Goal: Task Accomplishment & Management: Use online tool/utility

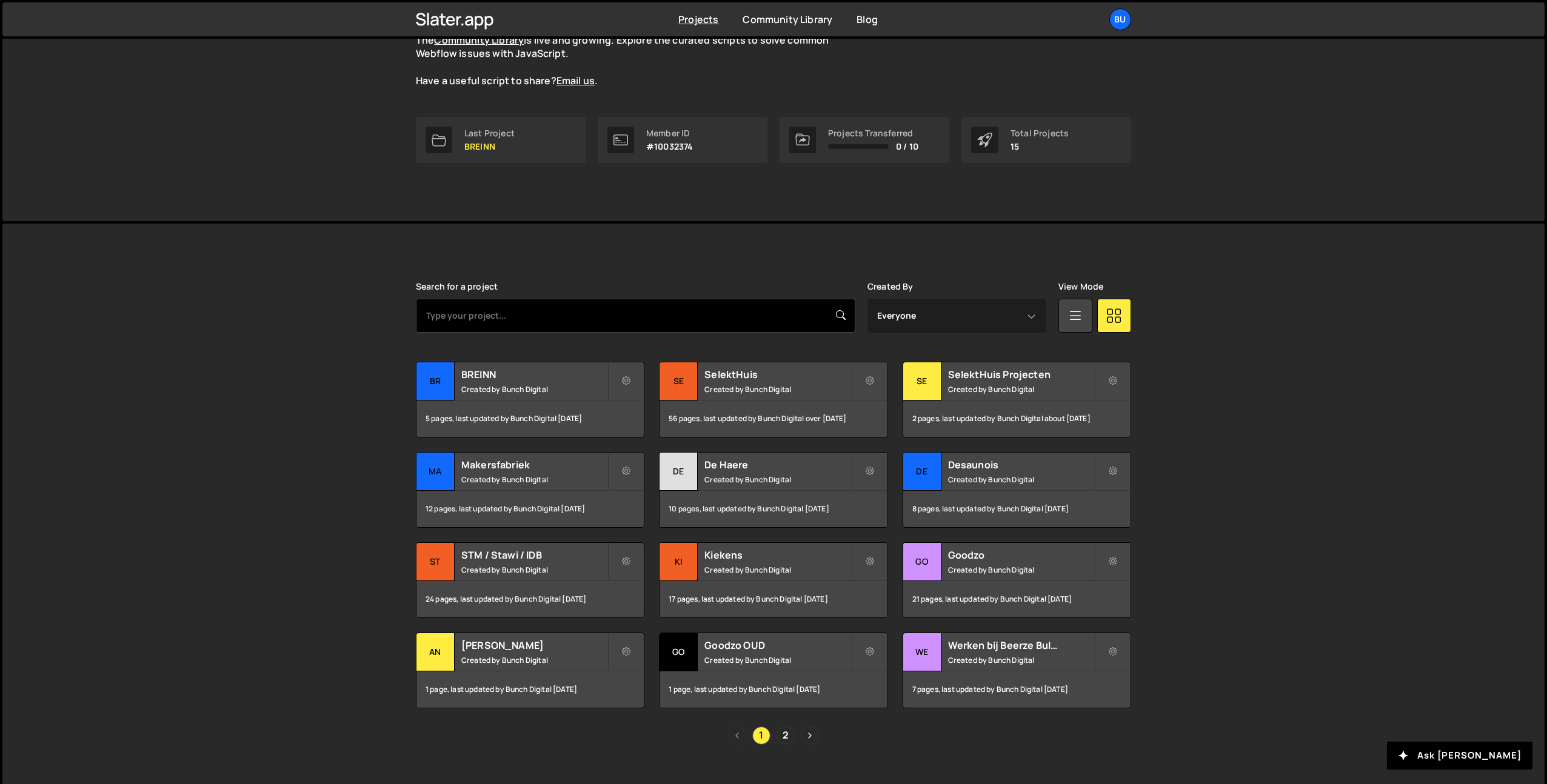
scroll to position [147, 0]
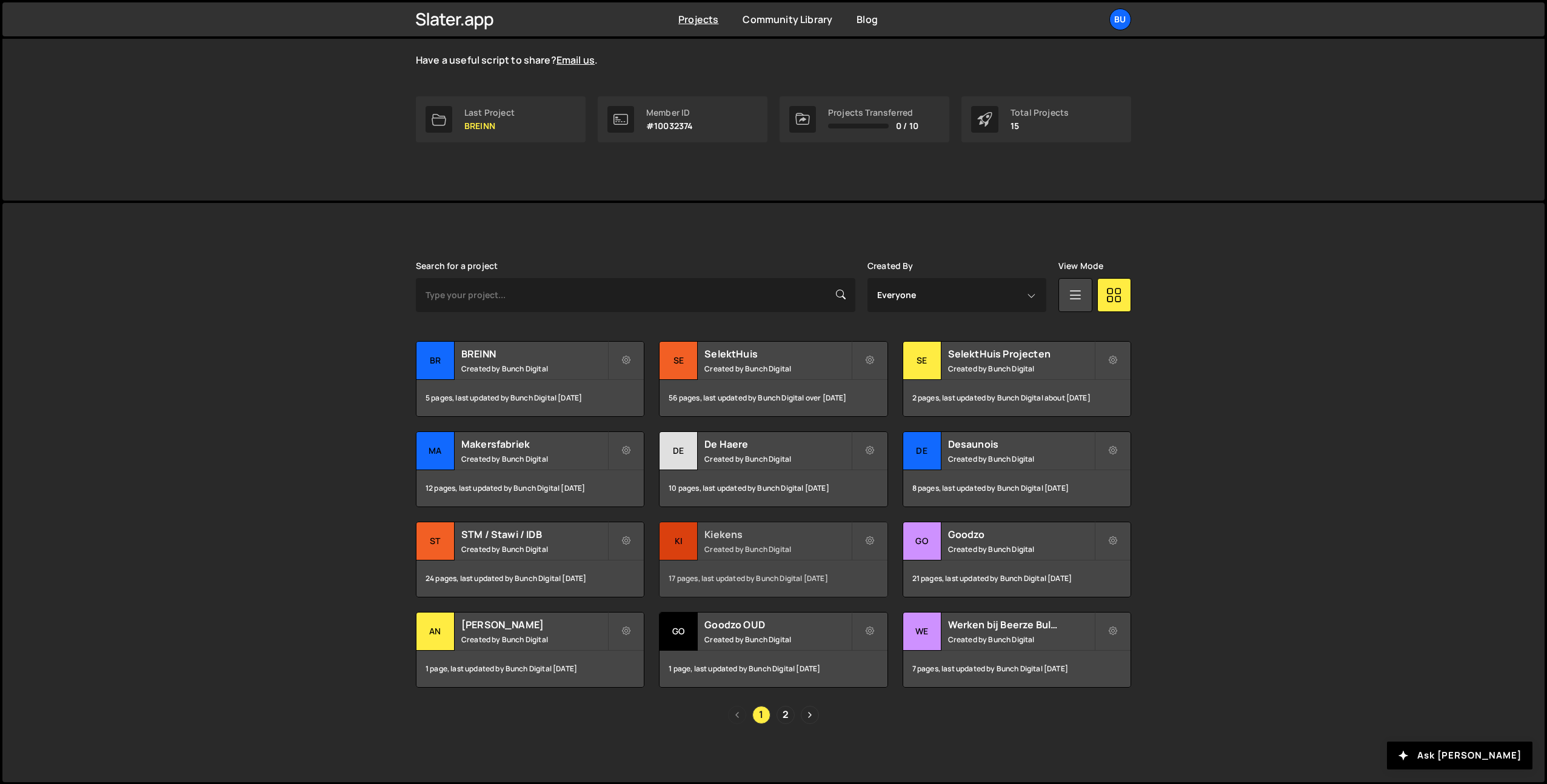
click at [811, 539] on h2 "Kiekens" at bounding box center [777, 534] width 146 height 13
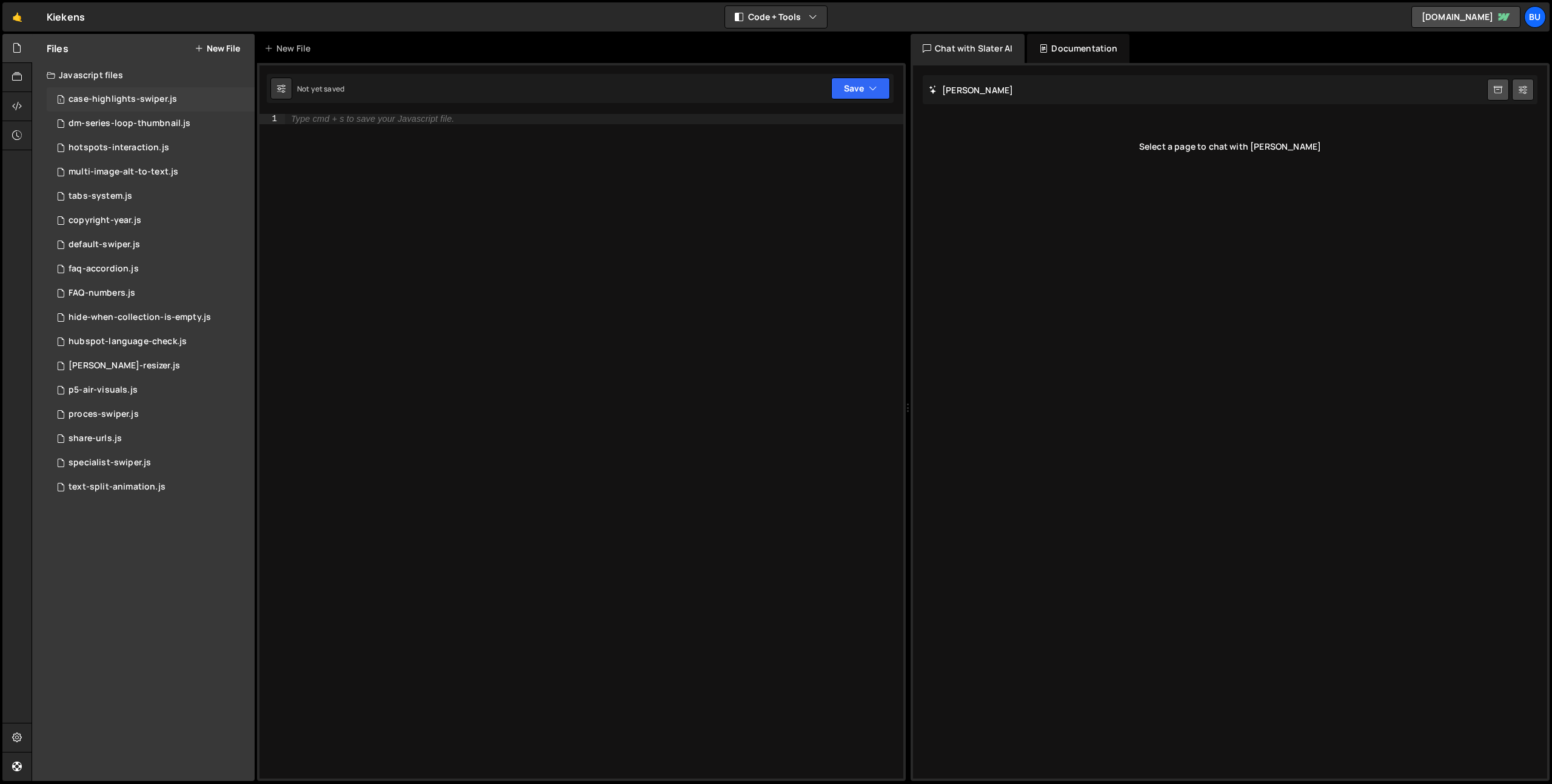
click at [161, 99] on div "case-highlights-swiper.js" at bounding box center [123, 100] width 108 height 11
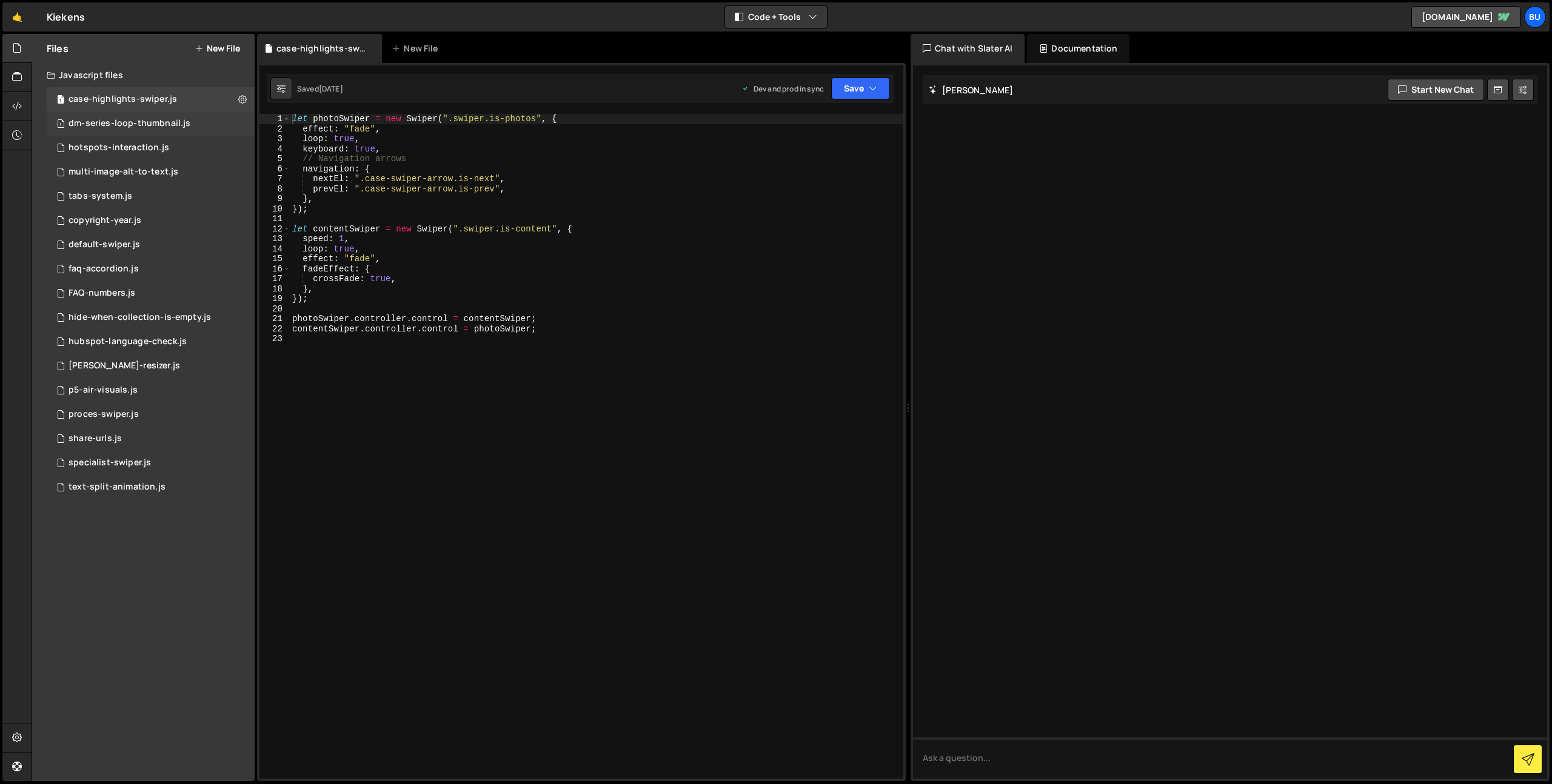
click at [154, 118] on div "dm-series-loop-thumbnail.js" at bounding box center [129, 124] width 122 height 11
click at [136, 143] on div "hotspots-interaction.js" at bounding box center [119, 148] width 101 height 11
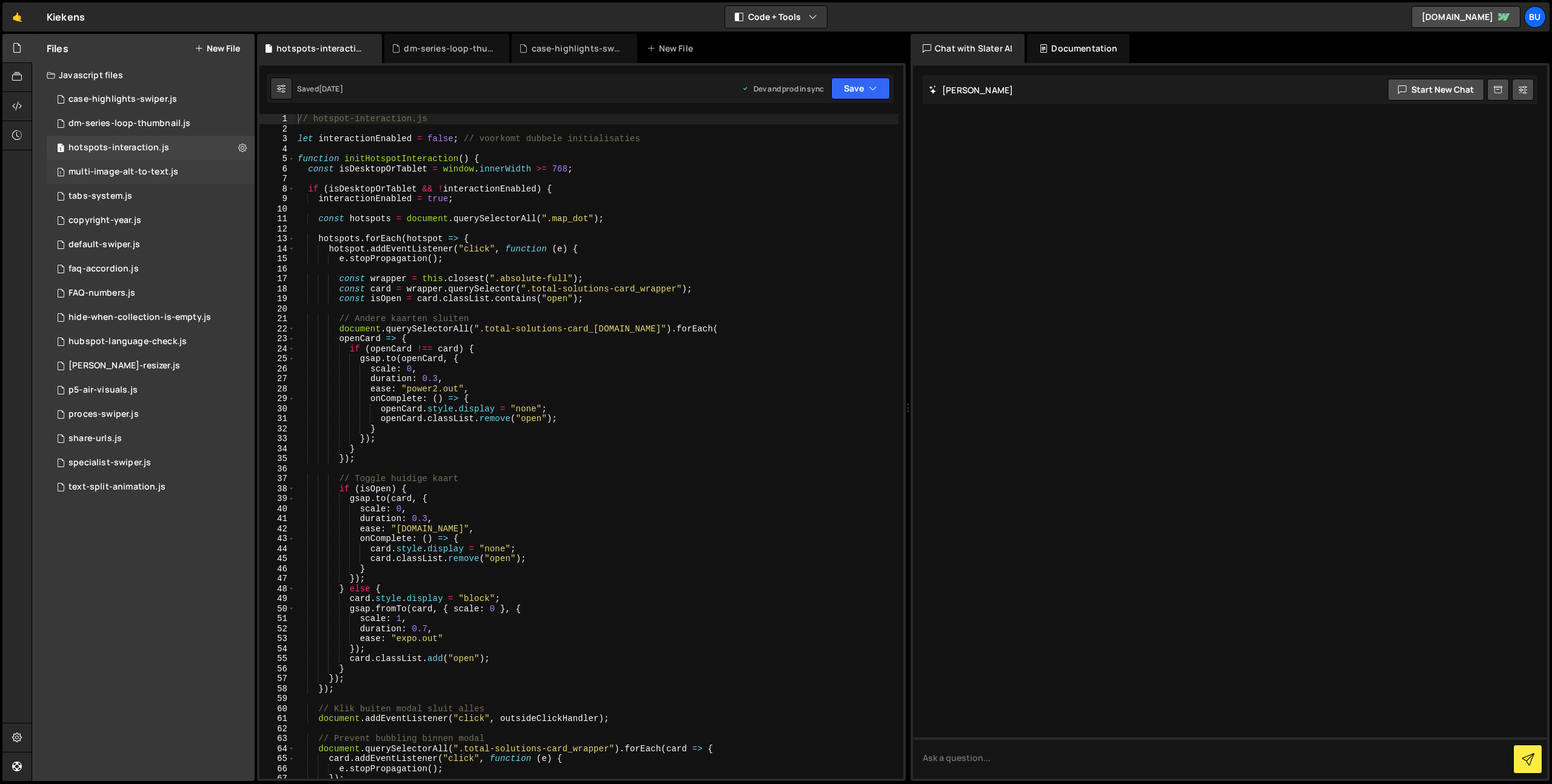
click at [125, 167] on div "multi-image-alt-to-text.js" at bounding box center [123, 172] width 110 height 11
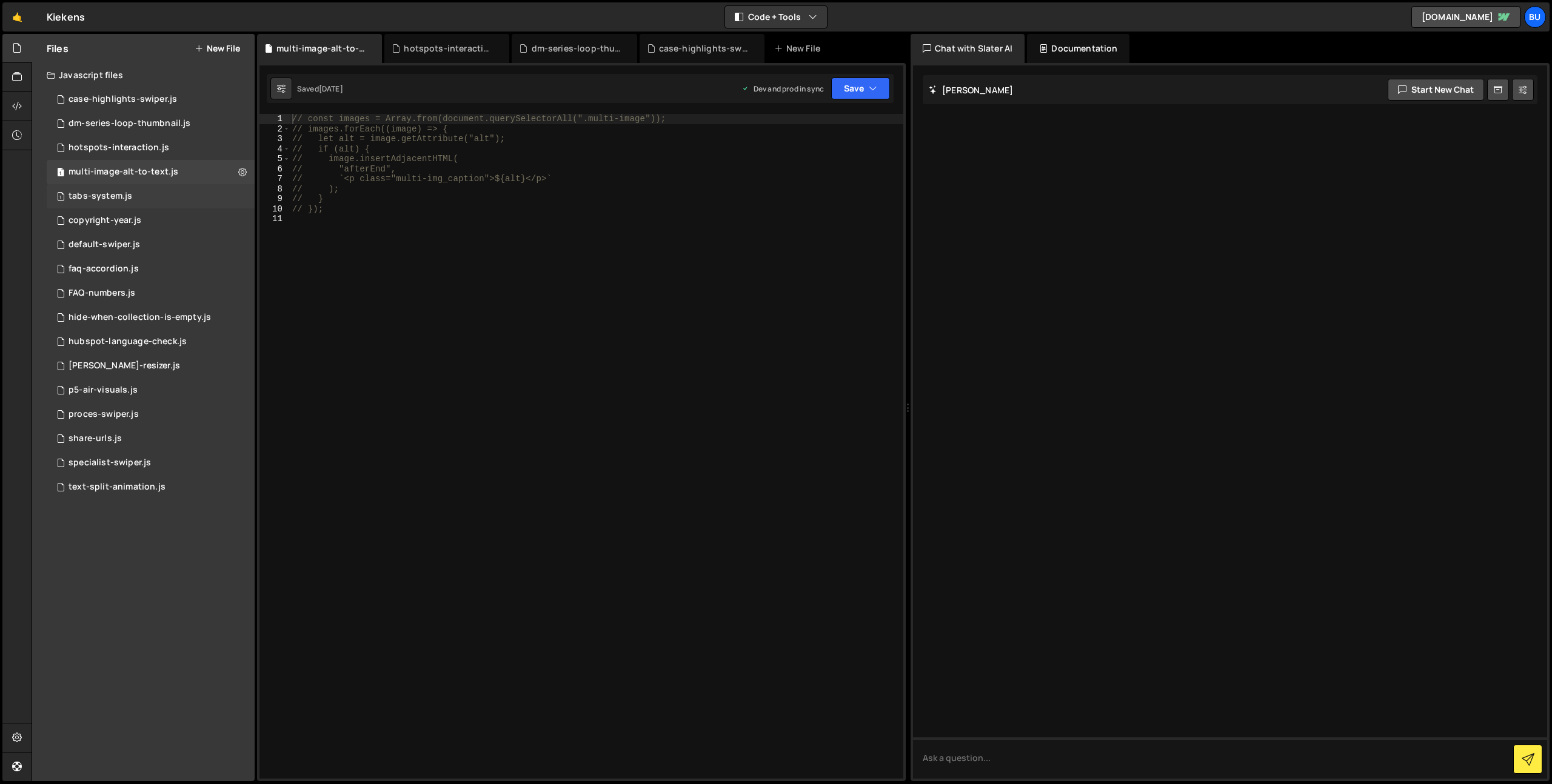
click at [106, 191] on div "tabs-system.js" at bounding box center [100, 197] width 63 height 11
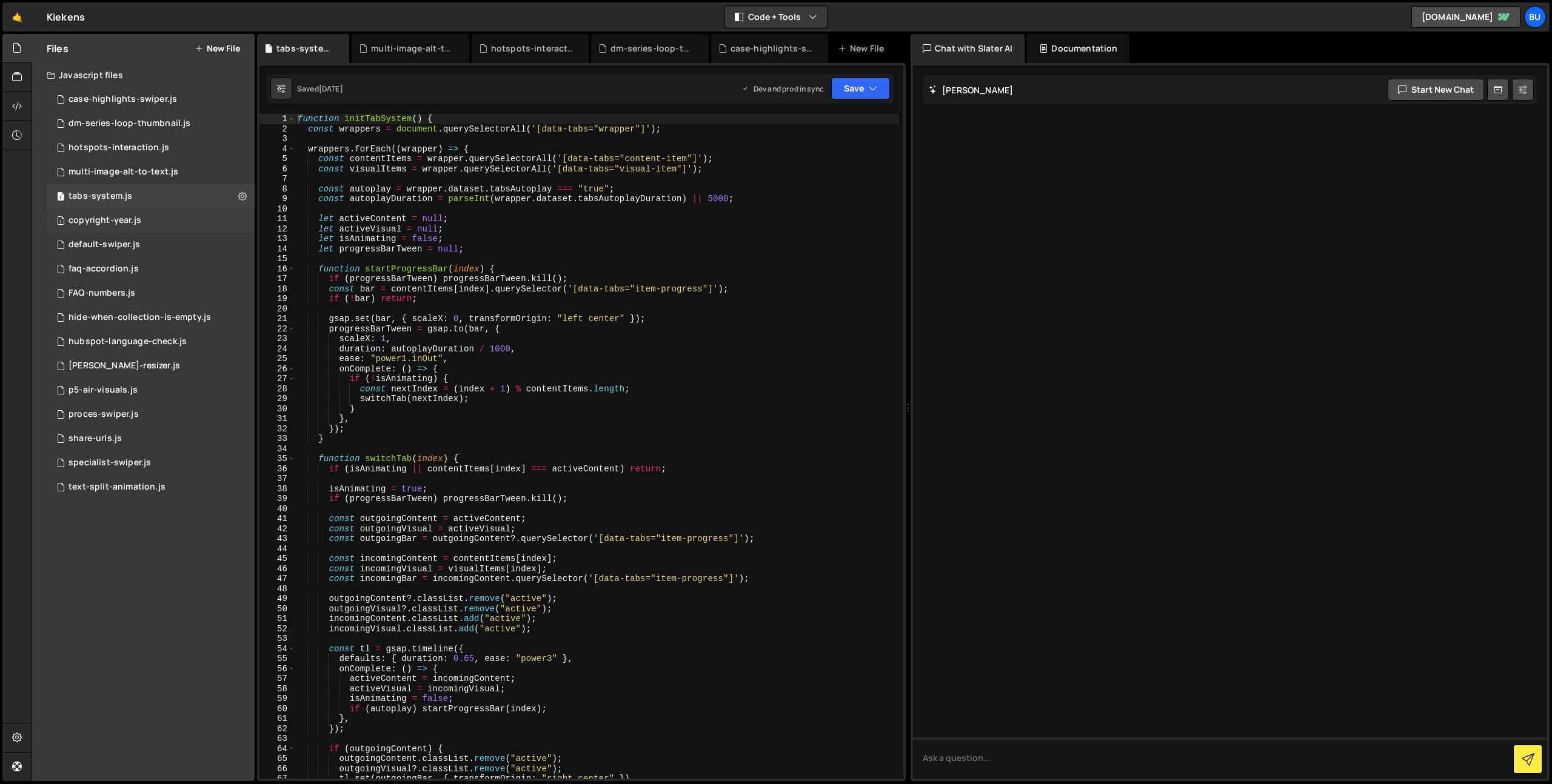
click at [106, 215] on div "1 copyright-year.js 0" at bounding box center [151, 220] width 208 height 24
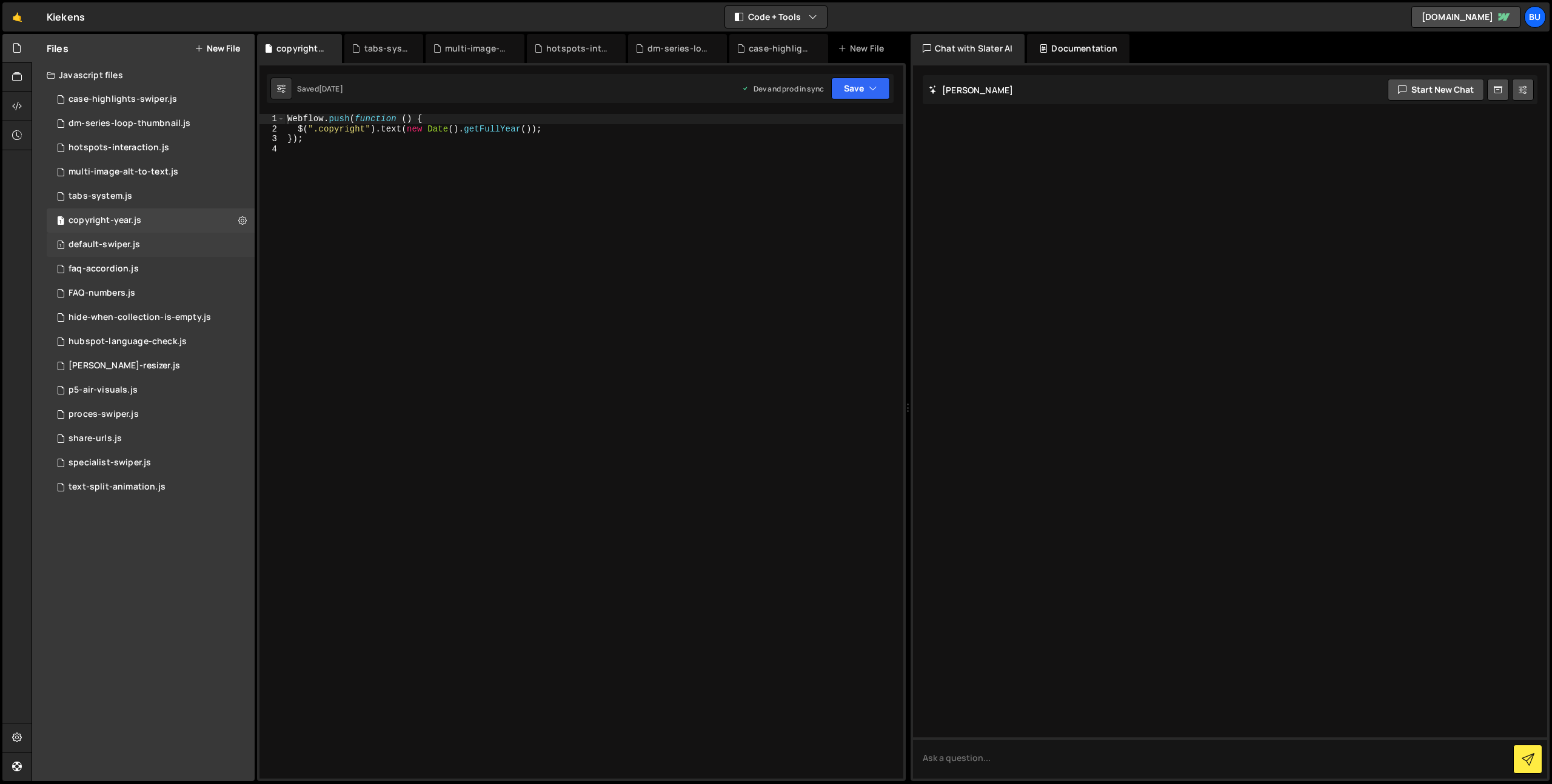
click at [118, 243] on div "default-swiper.js" at bounding box center [104, 245] width 72 height 11
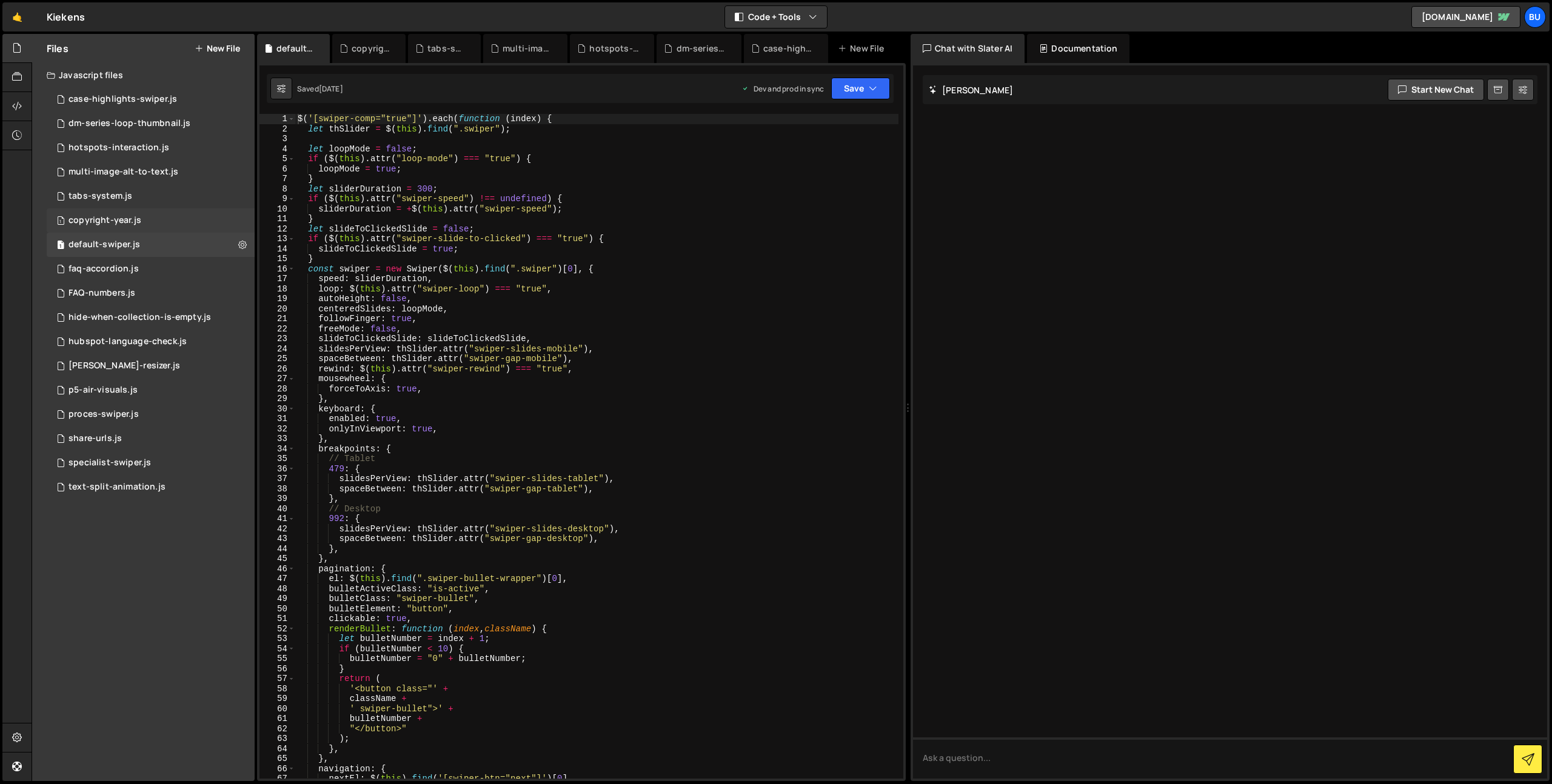
click at [117, 221] on div "copyright-year.js" at bounding box center [105, 221] width 73 height 11
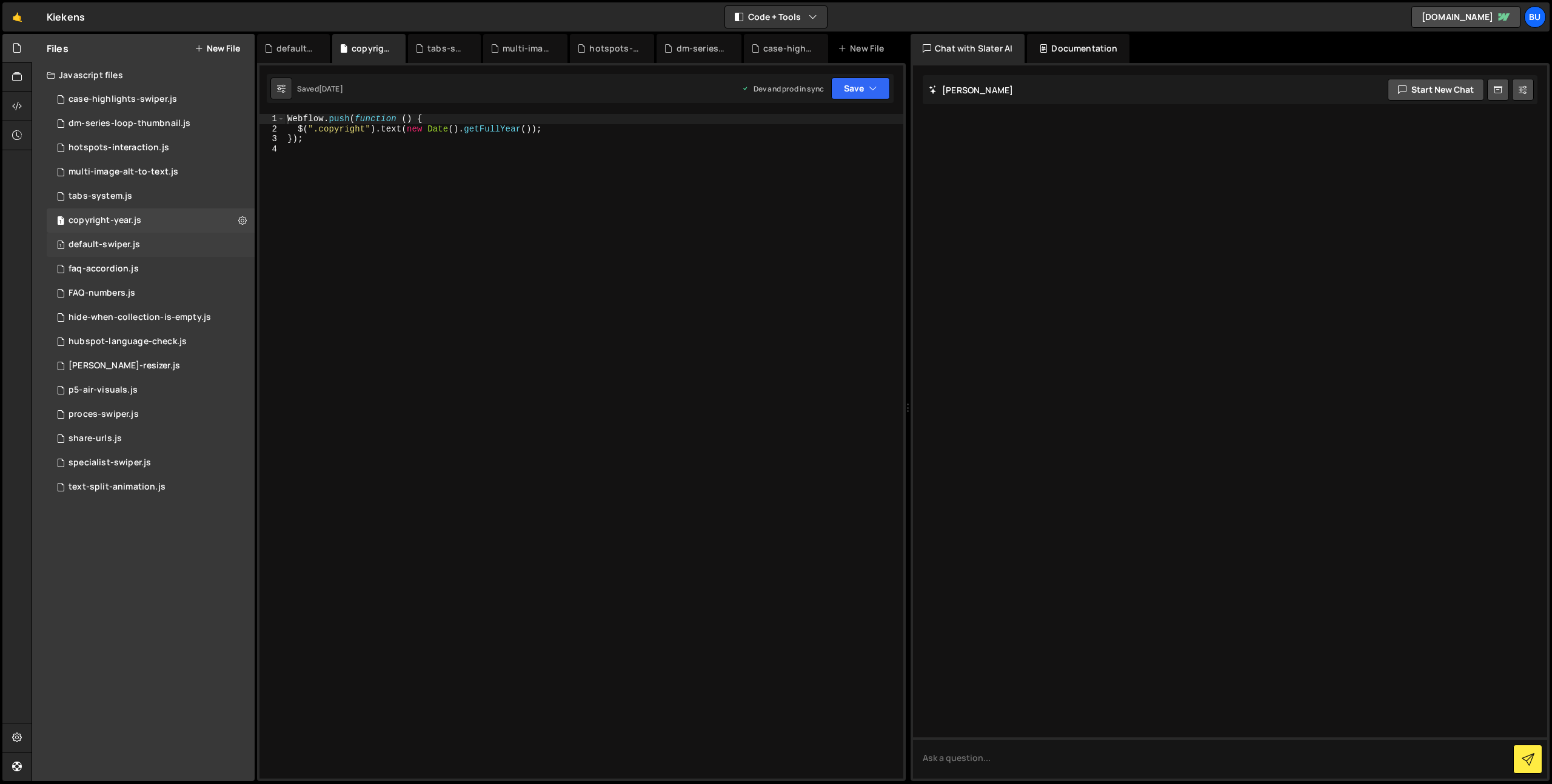
click at [116, 250] on div "default-swiper.js" at bounding box center [104, 245] width 72 height 11
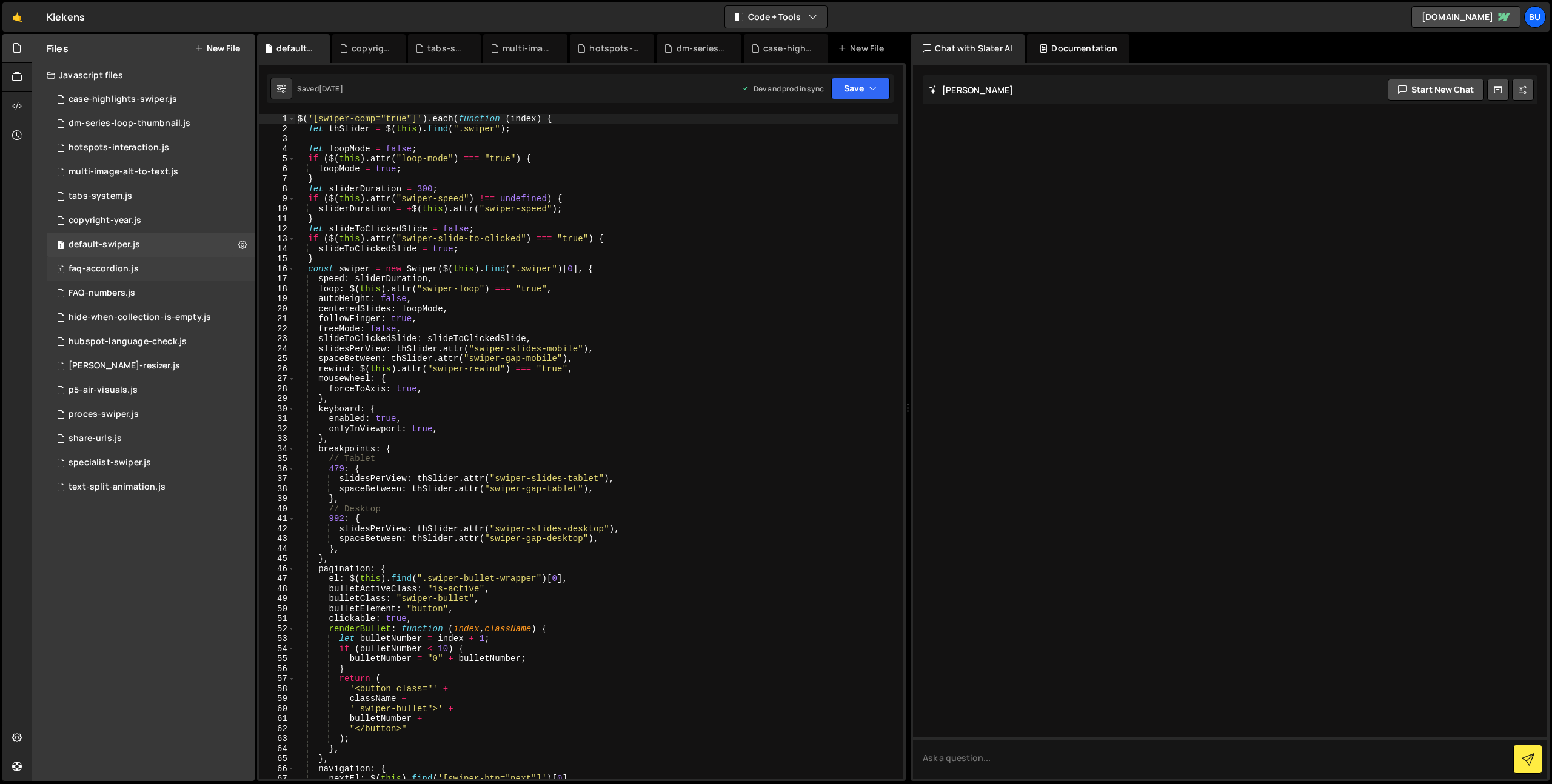
click at [105, 265] on div "faq-accordion.js" at bounding box center [103, 269] width 70 height 11
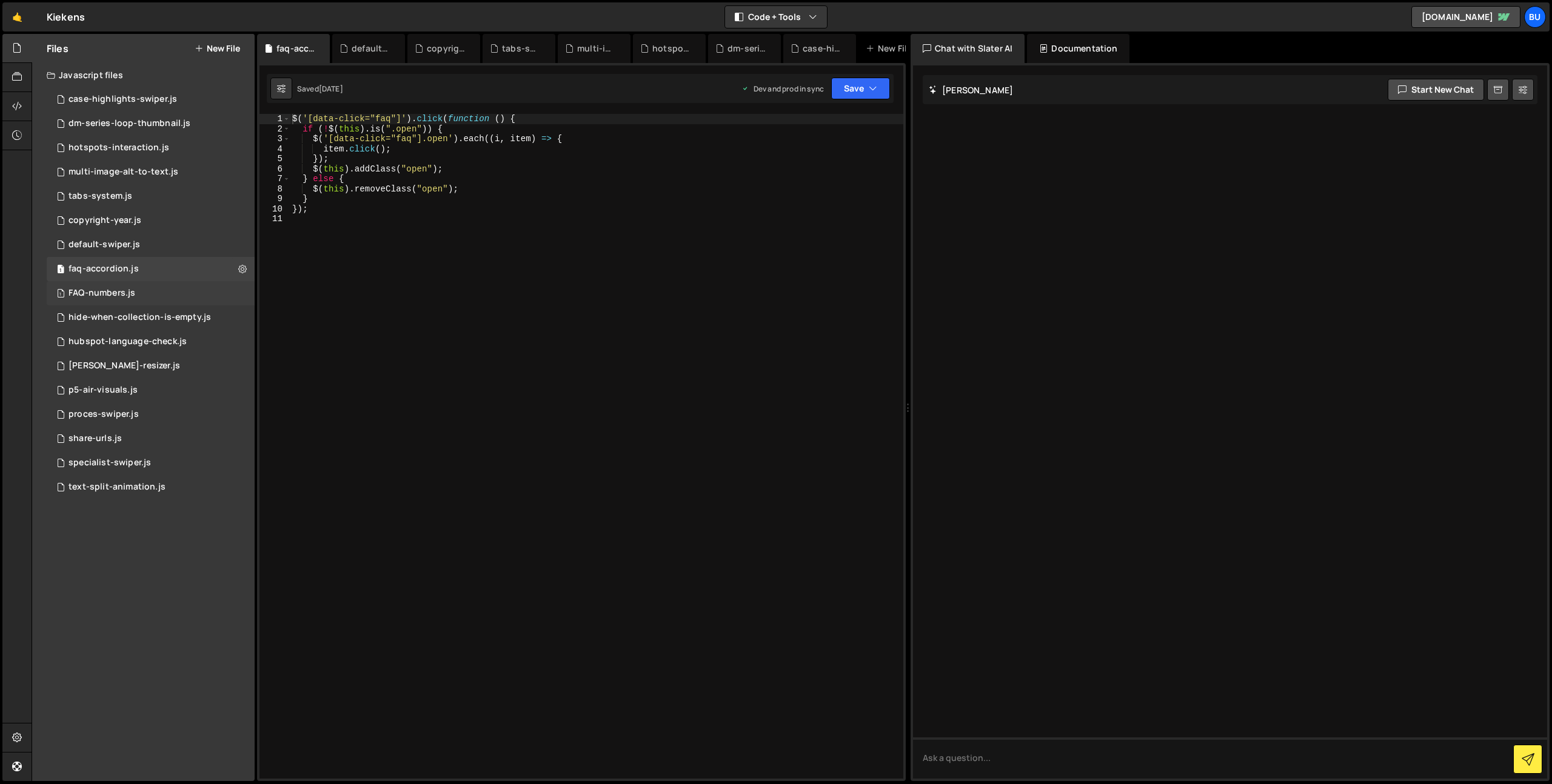
click at [119, 303] on div "1 FAQ-numbers.js 0" at bounding box center [151, 293] width 208 height 24
click at [120, 318] on div "hide-when-collection-is-empty.js" at bounding box center [139, 317] width 143 height 11
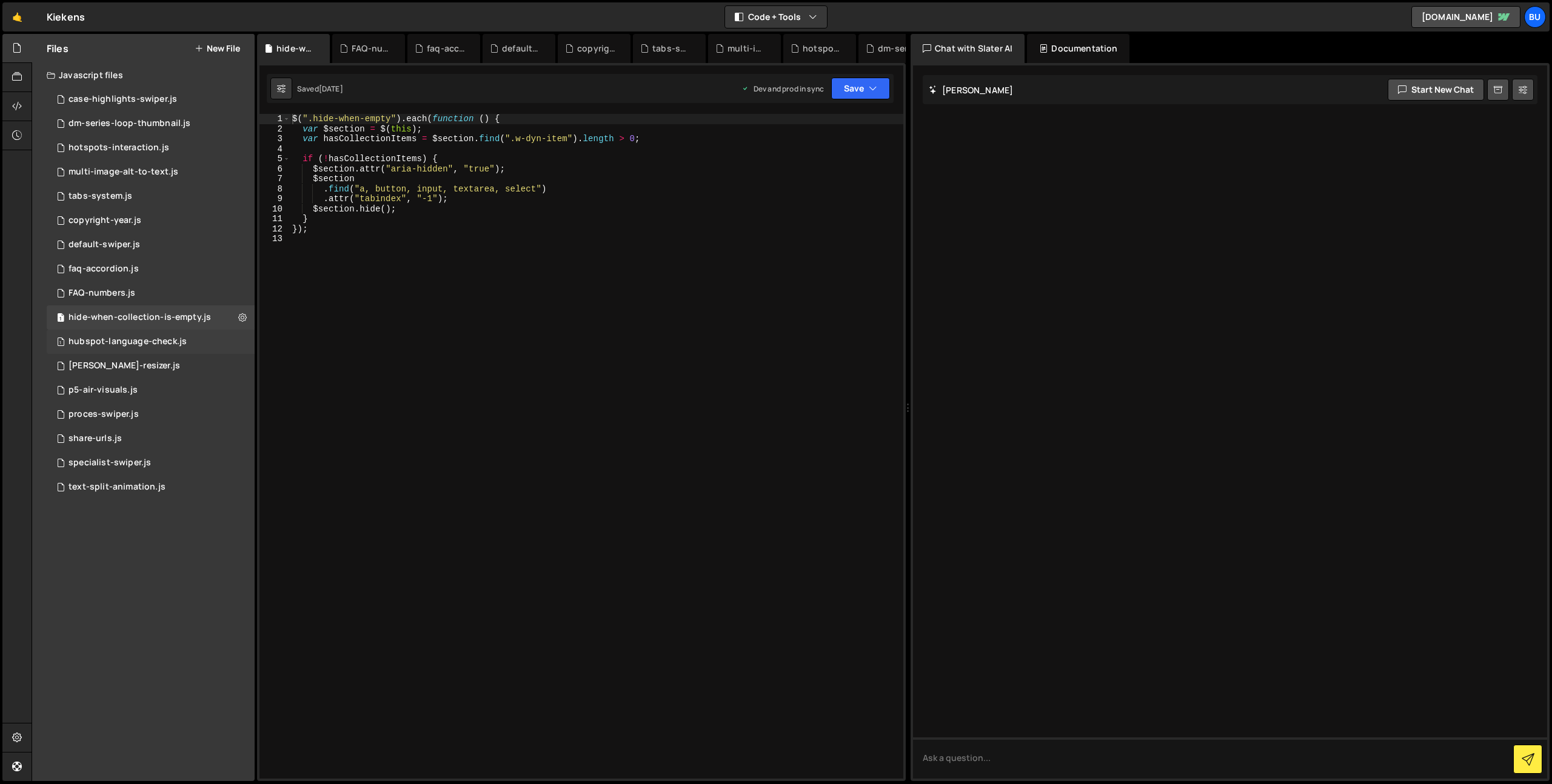
click at [111, 340] on div "hubspot-language-check.js" at bounding box center [128, 342] width 118 height 11
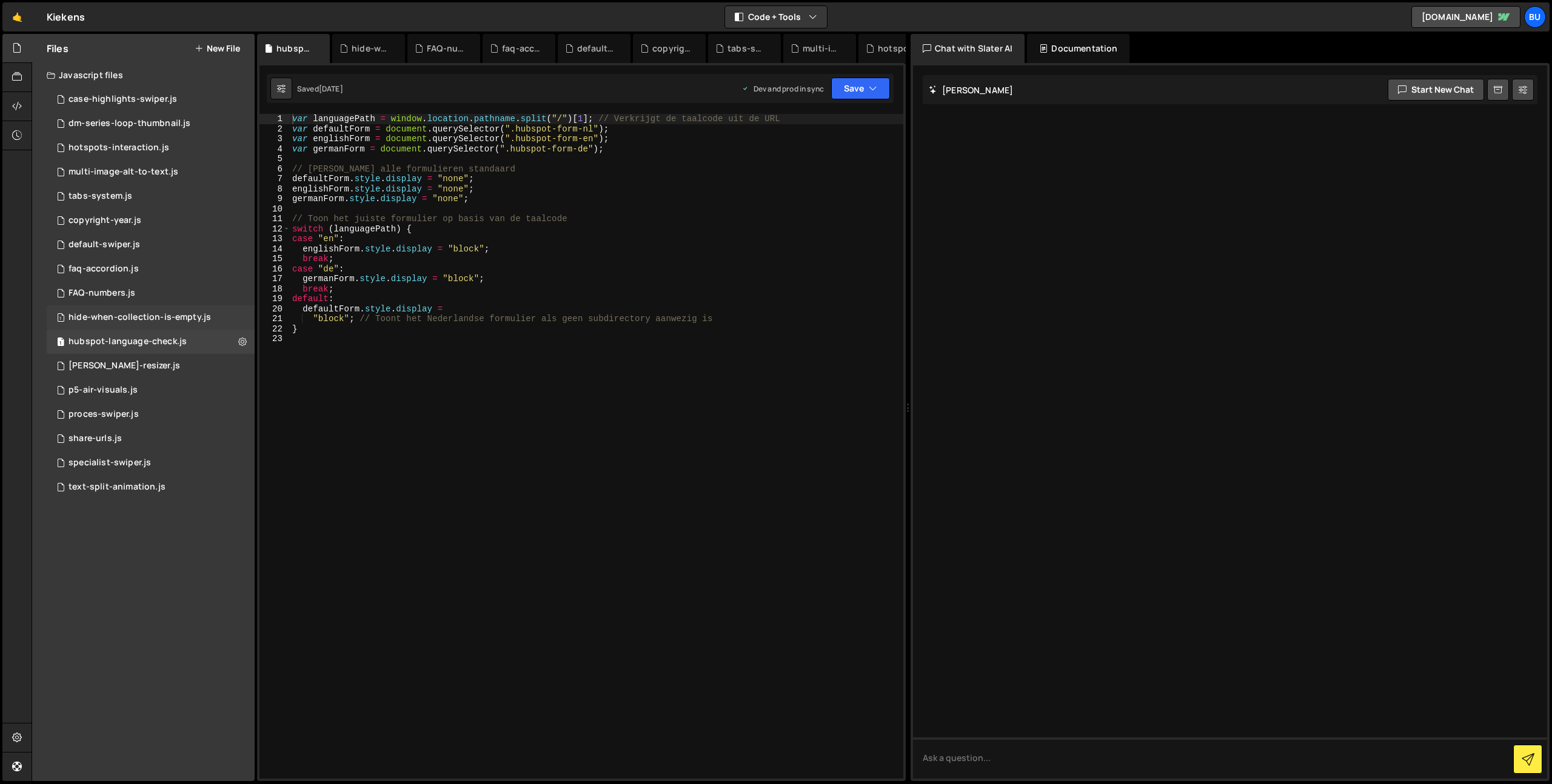
click at [125, 320] on div "hide-when-collection-is-empty.js" at bounding box center [139, 317] width 143 height 11
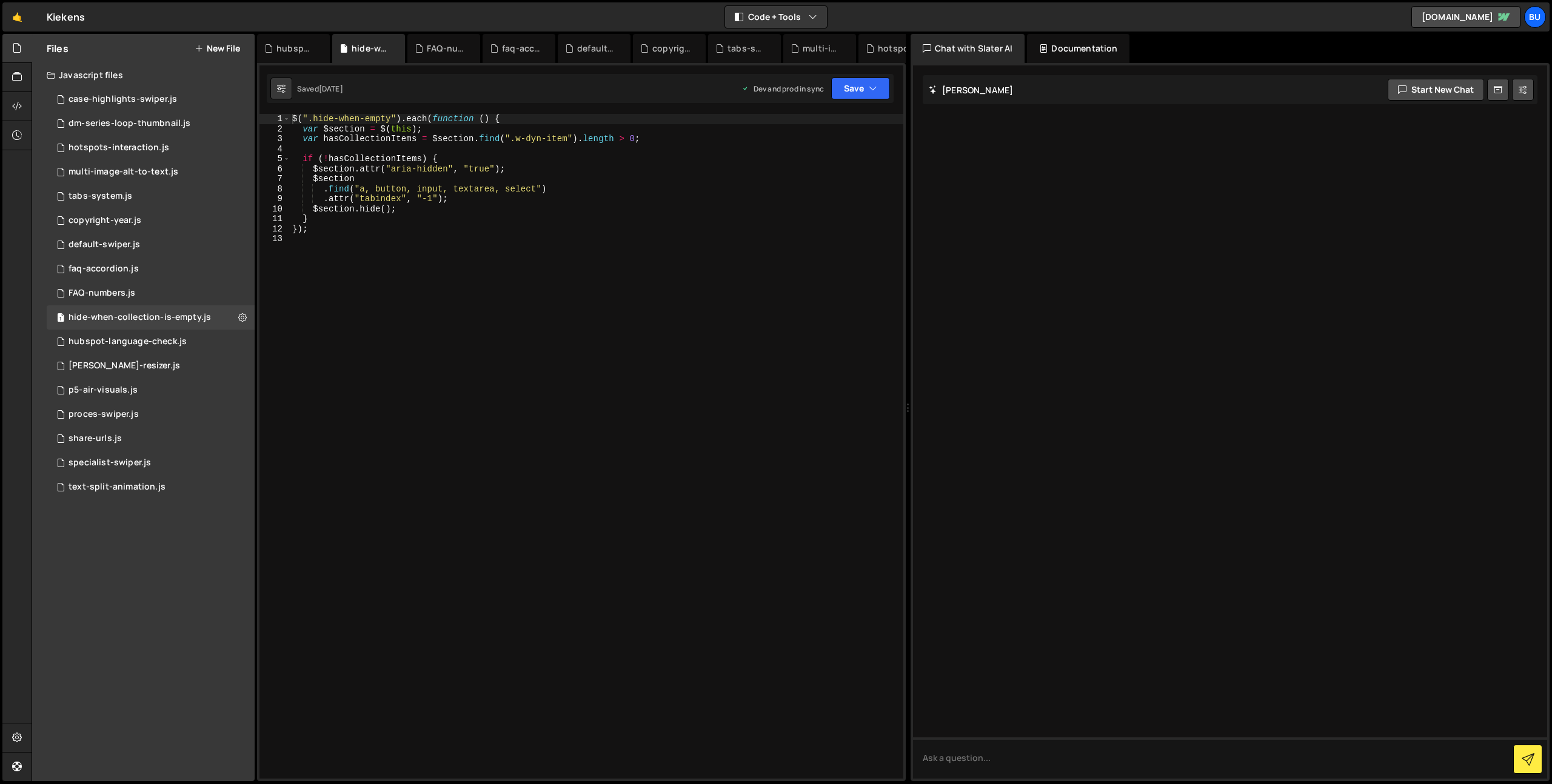
click at [486, 190] on div "$ ( ".hide-when-empty" ) . each ( function ( ) { var $section = $ ( this ) ; va…" at bounding box center [596, 456] width 613 height 684
click at [608, 189] on div "$ ( ".hide-when-empty" ) . each ( function ( ) { var $section = $ ( this ) ; va…" at bounding box center [596, 456] width 613 height 684
click at [527, 204] on div "$ ( ".hide-when-empty" ) . each ( function ( ) { var $section = $ ( this ) ; va…" at bounding box center [596, 456] width 613 height 684
drag, startPoint x: 577, startPoint y: 187, endPoint x: 572, endPoint y: 176, distance: 12.1
click at [576, 187] on div "$ ( ".hide-when-empty" ) . each ( function ( ) { var $section = $ ( this ) ; va…" at bounding box center [596, 456] width 613 height 684
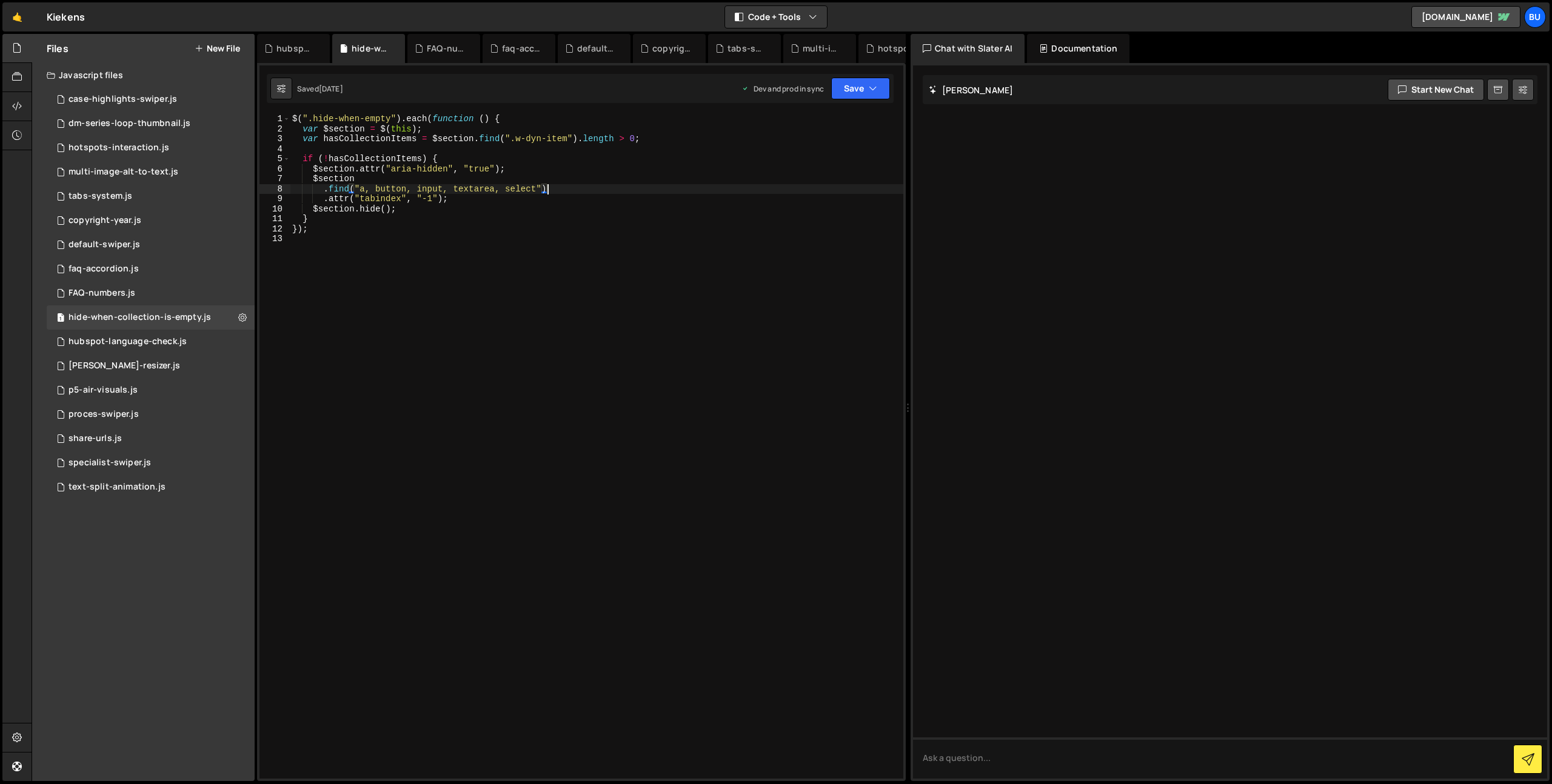
click at [575, 171] on div "$ ( ".hide-when-empty" ) . each ( function ( ) { var $section = $ ( this ) ; va…" at bounding box center [596, 456] width 613 height 684
click at [576, 174] on div "$ ( ".hide-when-empty" ) . each ( function ( ) { var $section = $ ( this ) ; va…" at bounding box center [596, 456] width 613 height 684
click at [586, 185] on div "$ ( ".hide-when-empty" ) . each ( function ( ) { var $section = $ ( this ) ; va…" at bounding box center [596, 456] width 613 height 684
click at [563, 197] on div "$ ( ".hide-when-empty" ) . each ( function ( ) { var $section = $ ( this ) ; va…" at bounding box center [596, 456] width 613 height 684
drag, startPoint x: 585, startPoint y: 188, endPoint x: 555, endPoint y: 194, distance: 30.6
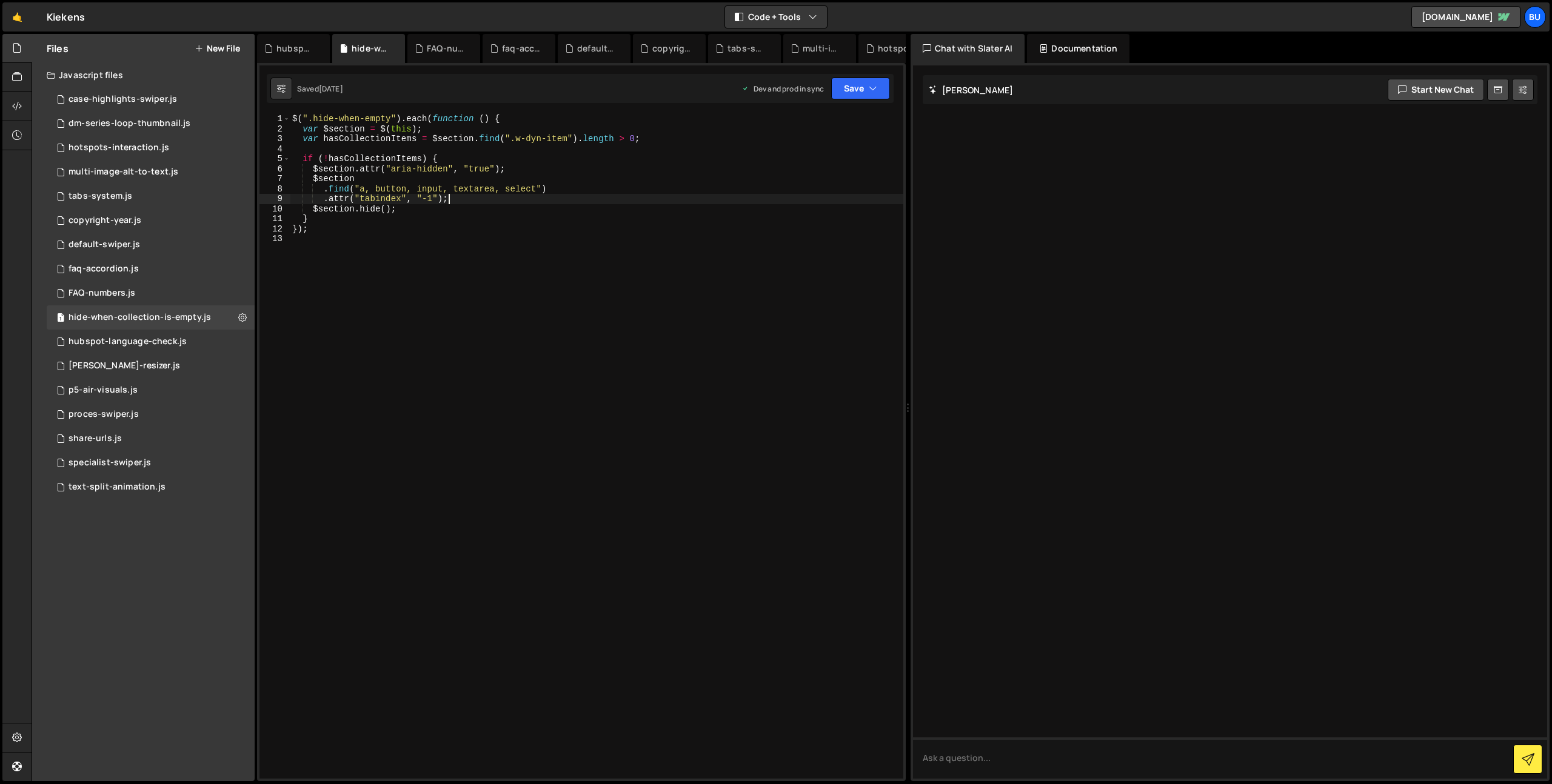
click at [585, 188] on div "$ ( ".hide-when-empty" ) . each ( function ( ) { var $section = $ ( this ) ; va…" at bounding box center [596, 456] width 613 height 684
click at [546, 199] on div "$ ( ".hide-when-empty" ) . each ( function ( ) { var $section = $ ( this ) ; va…" at bounding box center [596, 456] width 613 height 684
click at [519, 210] on div "$ ( ".hide-when-empty" ) . each ( function ( ) { var $section = $ ( this ) ; va…" at bounding box center [596, 456] width 613 height 684
click at [541, 197] on div "$ ( ".hide-when-empty" ) . each ( function ( ) { var $section = $ ( this ) ; va…" at bounding box center [596, 456] width 613 height 684
drag, startPoint x: 576, startPoint y: 189, endPoint x: 557, endPoint y: 183, distance: 19.9
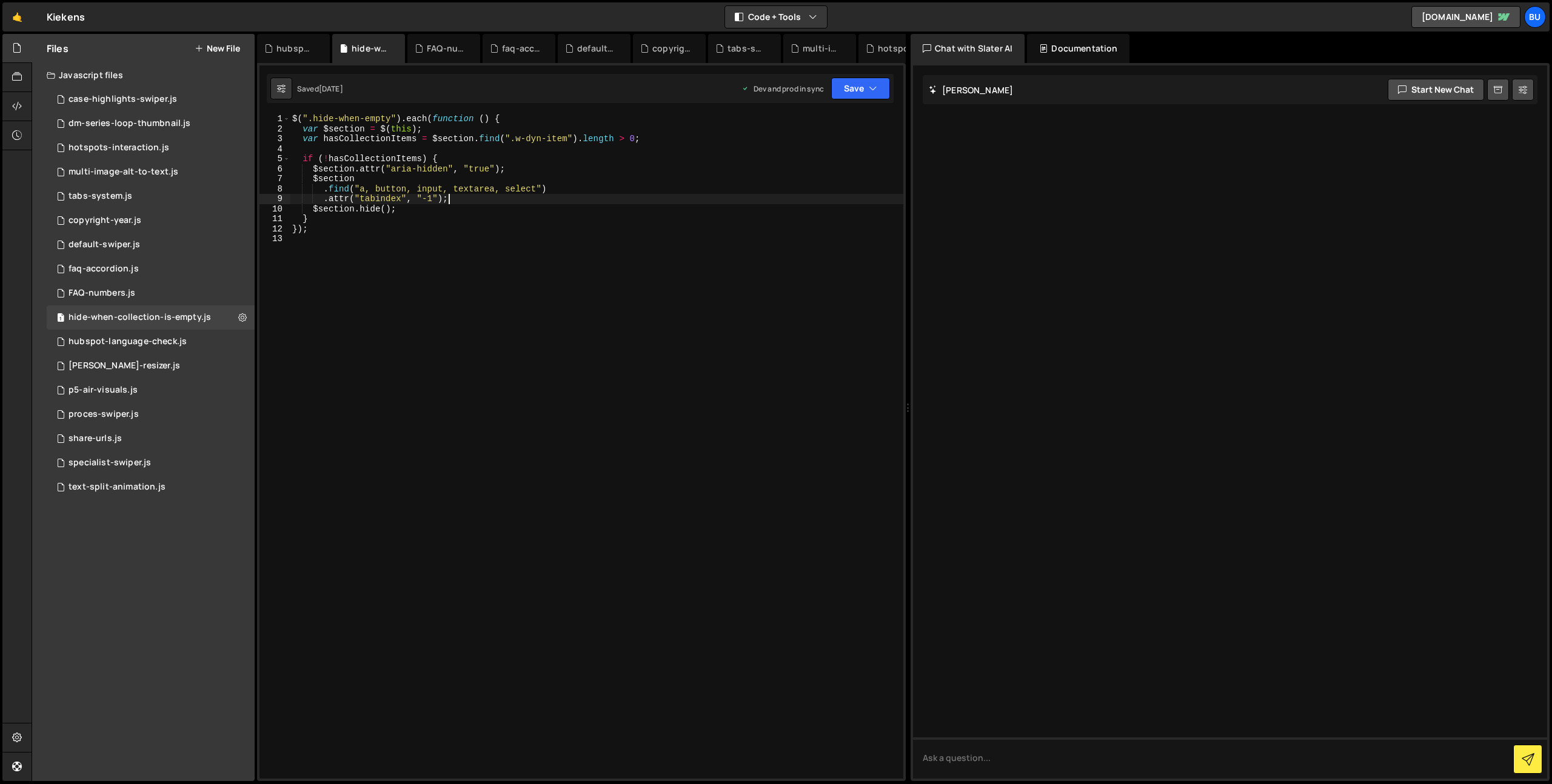
click at [576, 189] on div "$ ( ".hide-when-empty" ) . each ( function ( ) { var $section = $ ( this ) ; va…" at bounding box center [596, 456] width 613 height 684
click at [532, 176] on div "$ ( ".hide-when-empty" ) . each ( function ( ) { var $section = $ ( this ) ; va…" at bounding box center [596, 456] width 613 height 684
drag, startPoint x: 563, startPoint y: 170, endPoint x: 543, endPoint y: 172, distance: 20.1
click at [563, 170] on div "$ ( ".hide-when-empty" ) . each ( function ( ) { var $section = $ ( this ) ; va…" at bounding box center [596, 456] width 613 height 684
drag, startPoint x: 541, startPoint y: 178, endPoint x: 553, endPoint y: 179, distance: 12.0
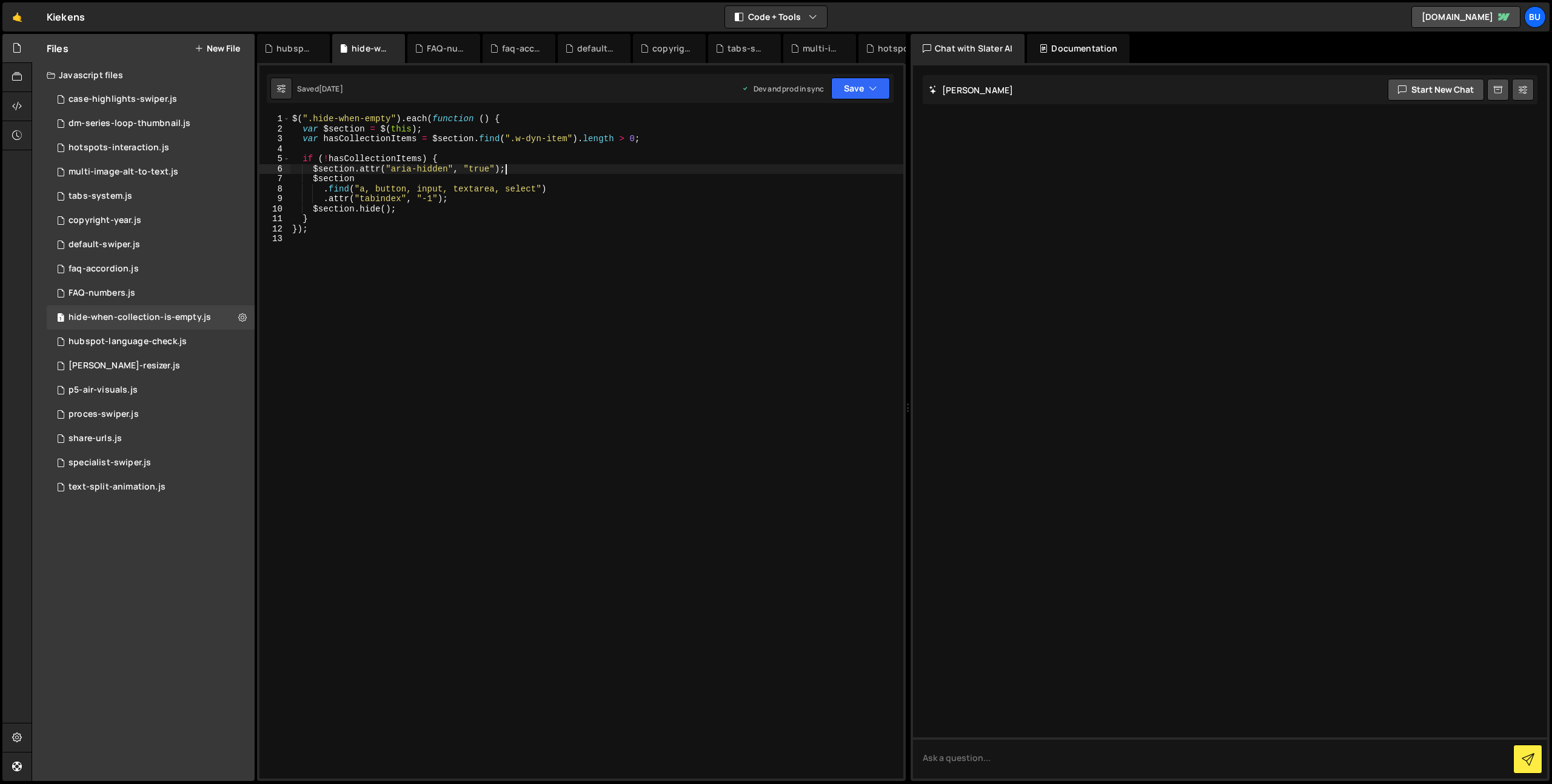
click at [544, 178] on div "$ ( ".hide-when-empty" ) . each ( function ( ) { var $section = $ ( this ) ; va…" at bounding box center [596, 456] width 613 height 684
click at [573, 187] on div "$ ( ".hide-when-empty" ) . each ( function ( ) { var $section = $ ( this ) ; va…" at bounding box center [596, 456] width 613 height 684
drag, startPoint x: 537, startPoint y: 198, endPoint x: 553, endPoint y: 194, distance: 16.5
click at [537, 198] on div "$ ( ".hide-when-empty" ) . each ( function ( ) { var $section = $ ( this ) ; va…" at bounding box center [596, 456] width 613 height 684
drag, startPoint x: 579, startPoint y: 190, endPoint x: 563, endPoint y: 185, distance: 16.8
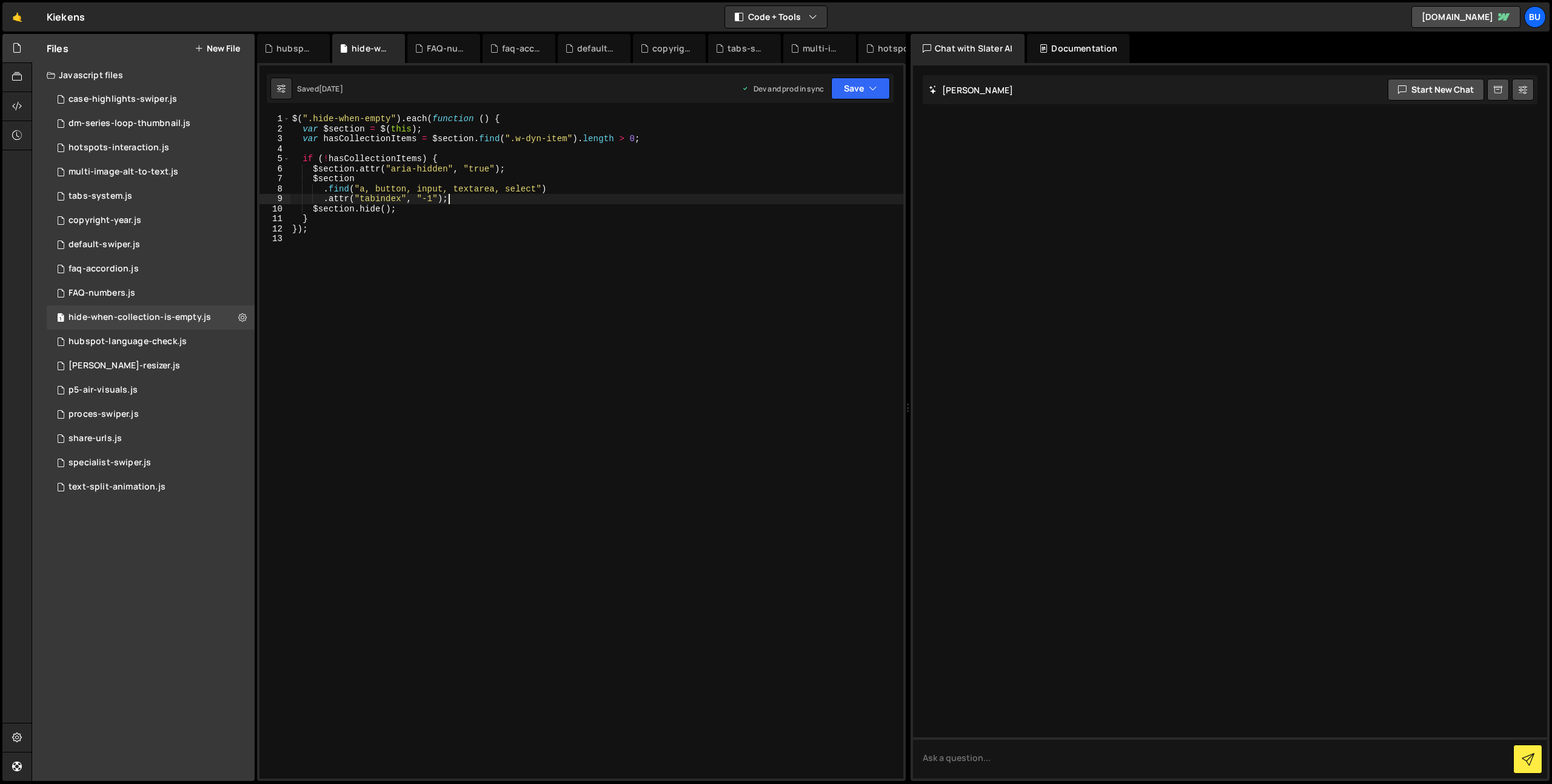
click at [579, 190] on div "$ ( ".hide-when-empty" ) . each ( function ( ) { var $section = $ ( this ) ; va…" at bounding box center [596, 456] width 613 height 684
click at [532, 184] on div "$ ( ".hide-when-empty" ) . each ( function ( ) { var $section = $ ( this ) ; va…" at bounding box center [596, 456] width 613 height 684
click at [565, 172] on div "$ ( ".hide-when-empty" ) . each ( function ( ) { var $section = $ ( this ) ; va…" at bounding box center [596, 456] width 613 height 684
click at [524, 182] on div "$ ( ".hide-when-empty" ) . each ( function ( ) { var $section = $ ( this ) ; va…" at bounding box center [596, 456] width 613 height 684
click at [578, 186] on div "$ ( ".hide-when-empty" ) . each ( function ( ) { var $section = $ ( this ) ; va…" at bounding box center [596, 456] width 613 height 684
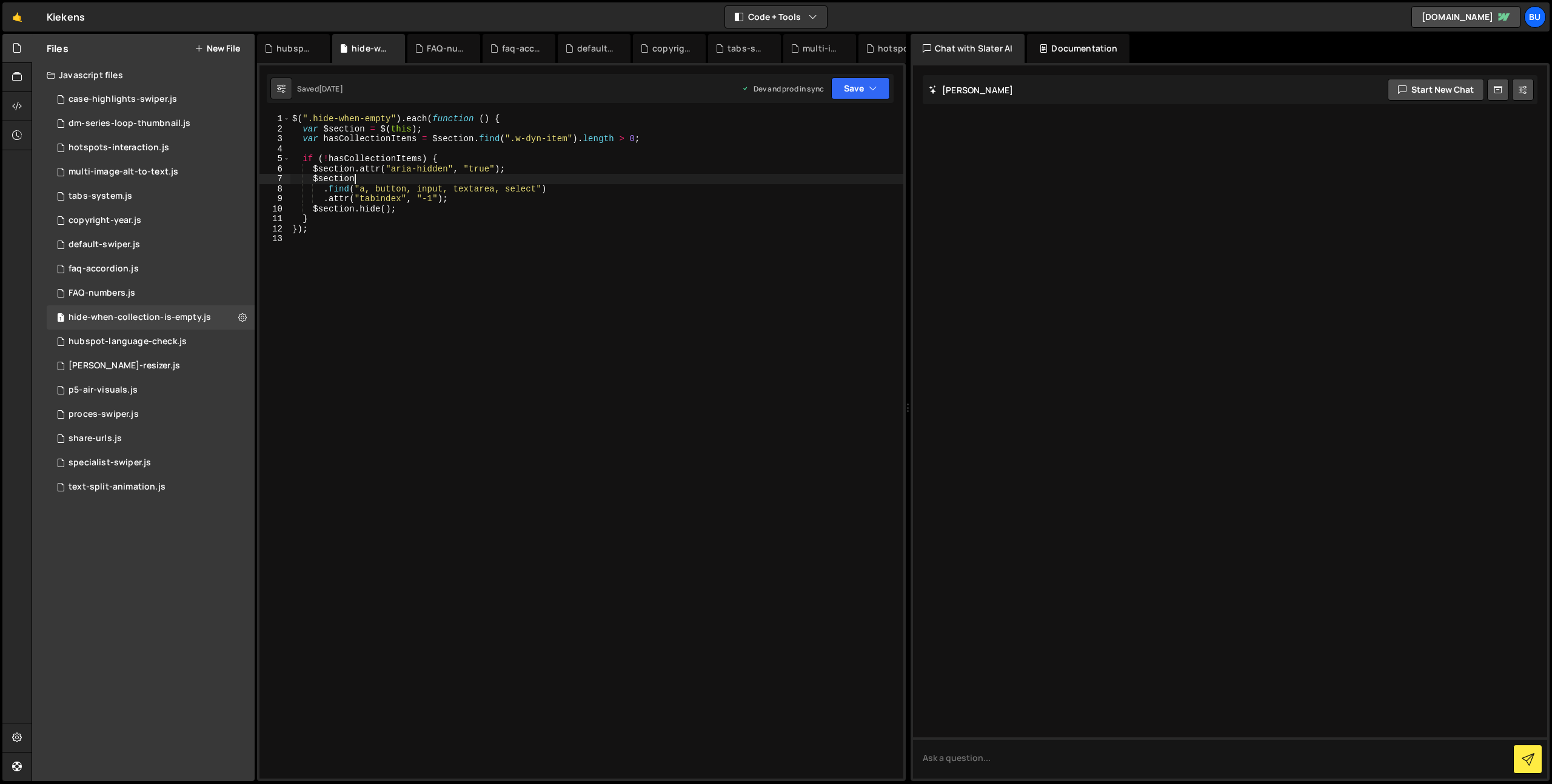
type textarea ".find("a, button, input, textarea, select")"
